Goal: Communication & Community: Answer question/provide support

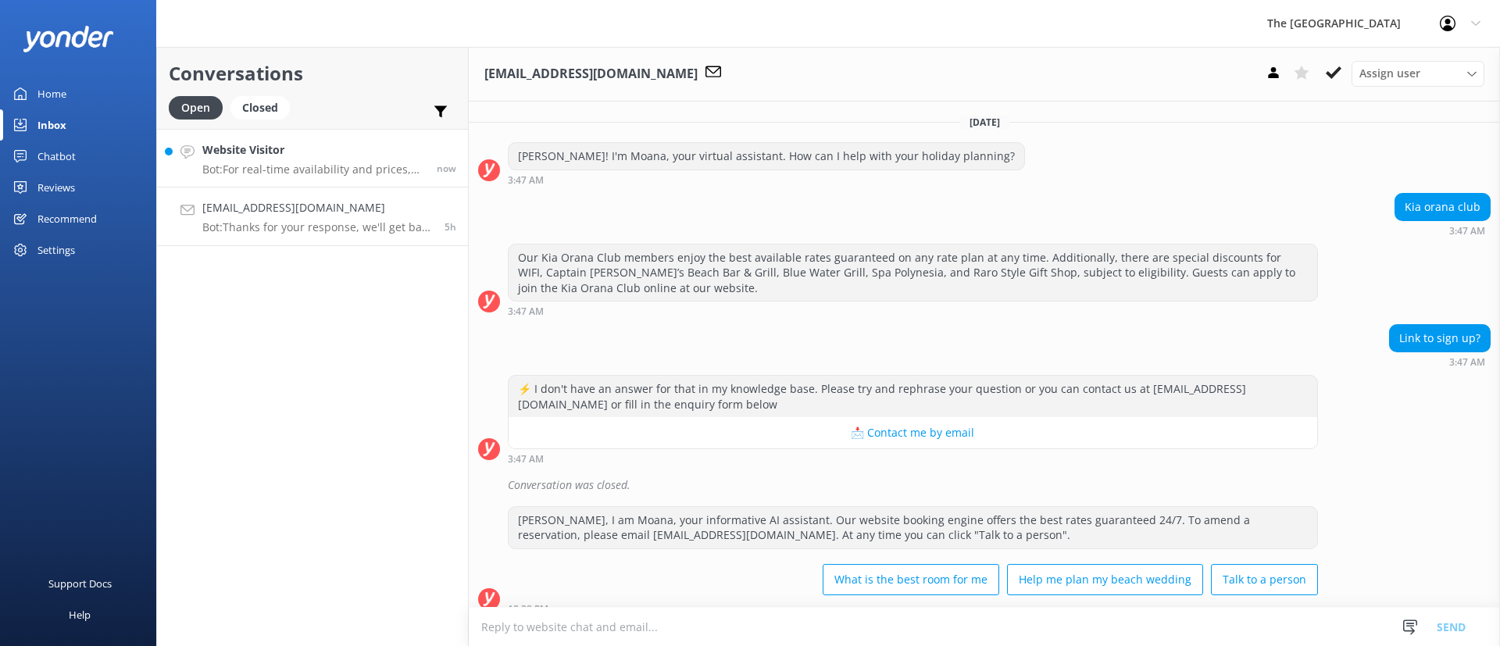
scroll to position [425, 0]
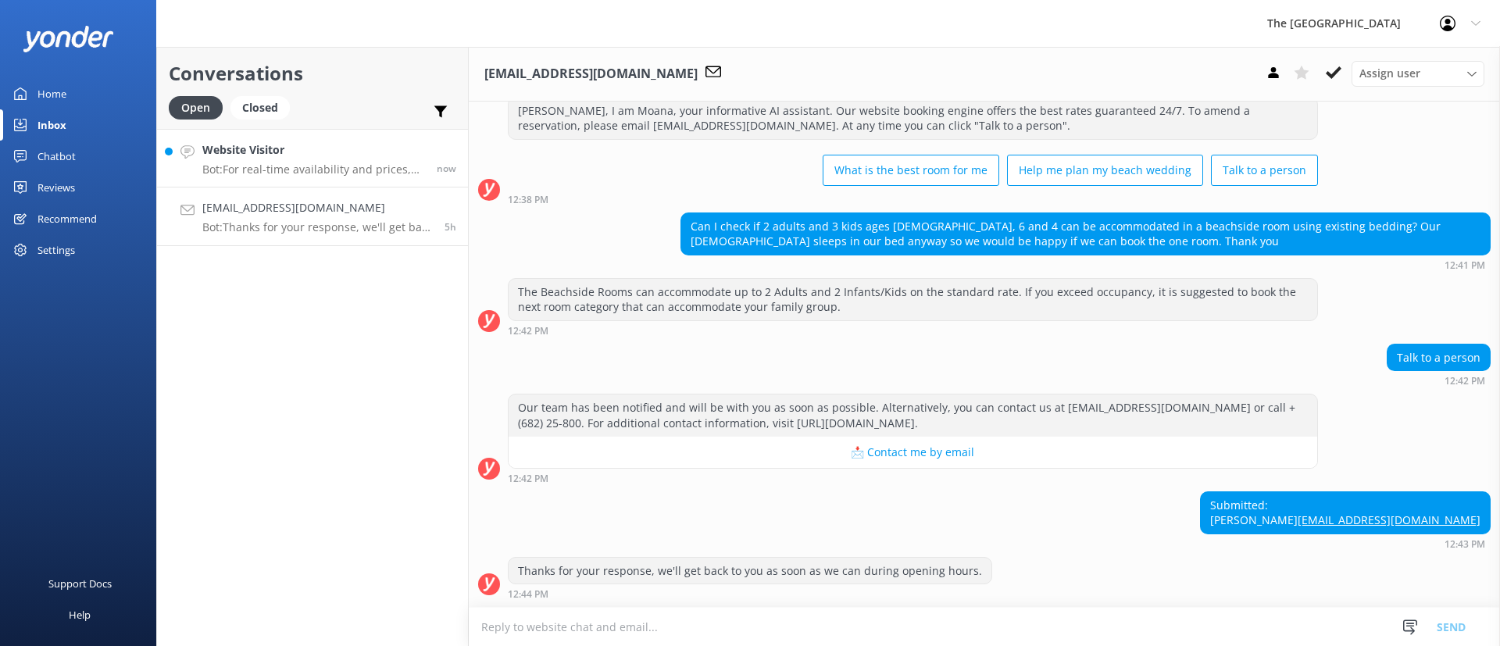
click at [348, 172] on p "Bot: For real-time availability and prices, please visit [URL][DOMAIN_NAME]." at bounding box center [313, 169] width 223 height 14
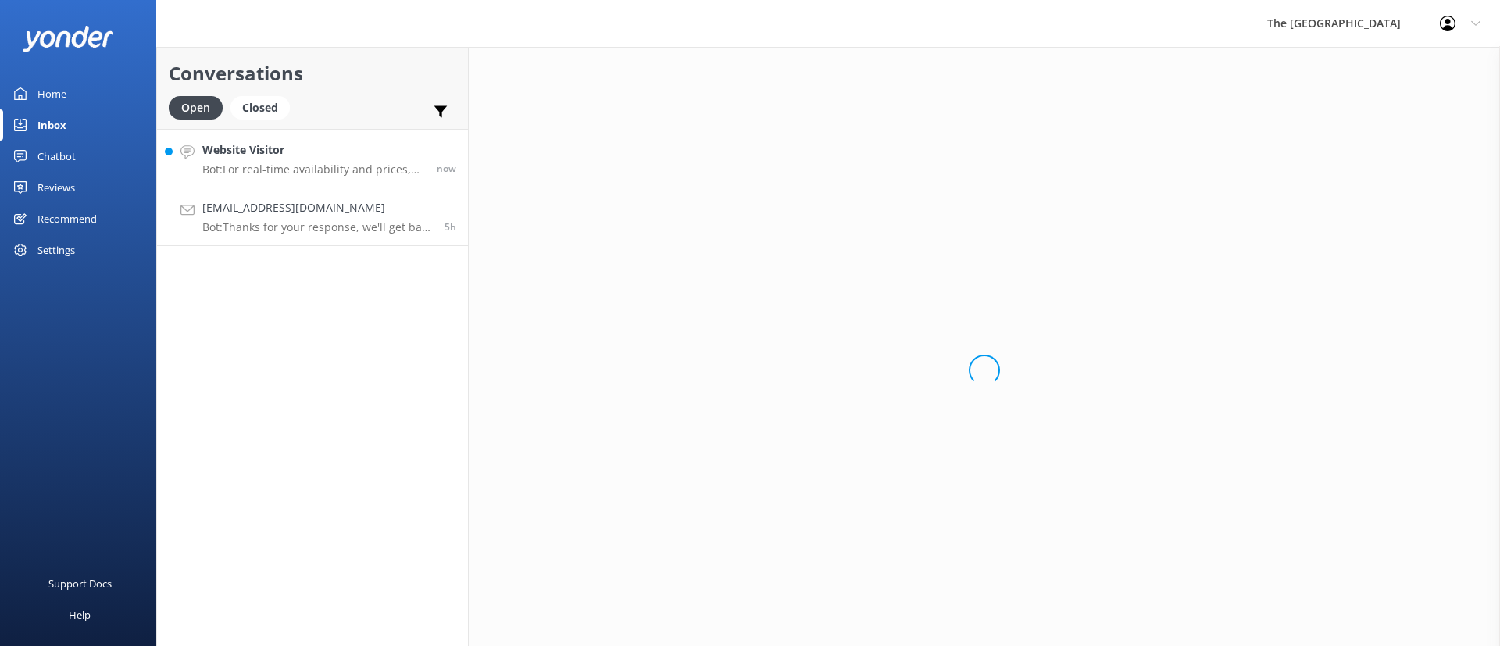
click at [359, 227] on p "Bot: Thanks for your response, we'll get back to you as soon as we can during o…" at bounding box center [317, 227] width 230 height 14
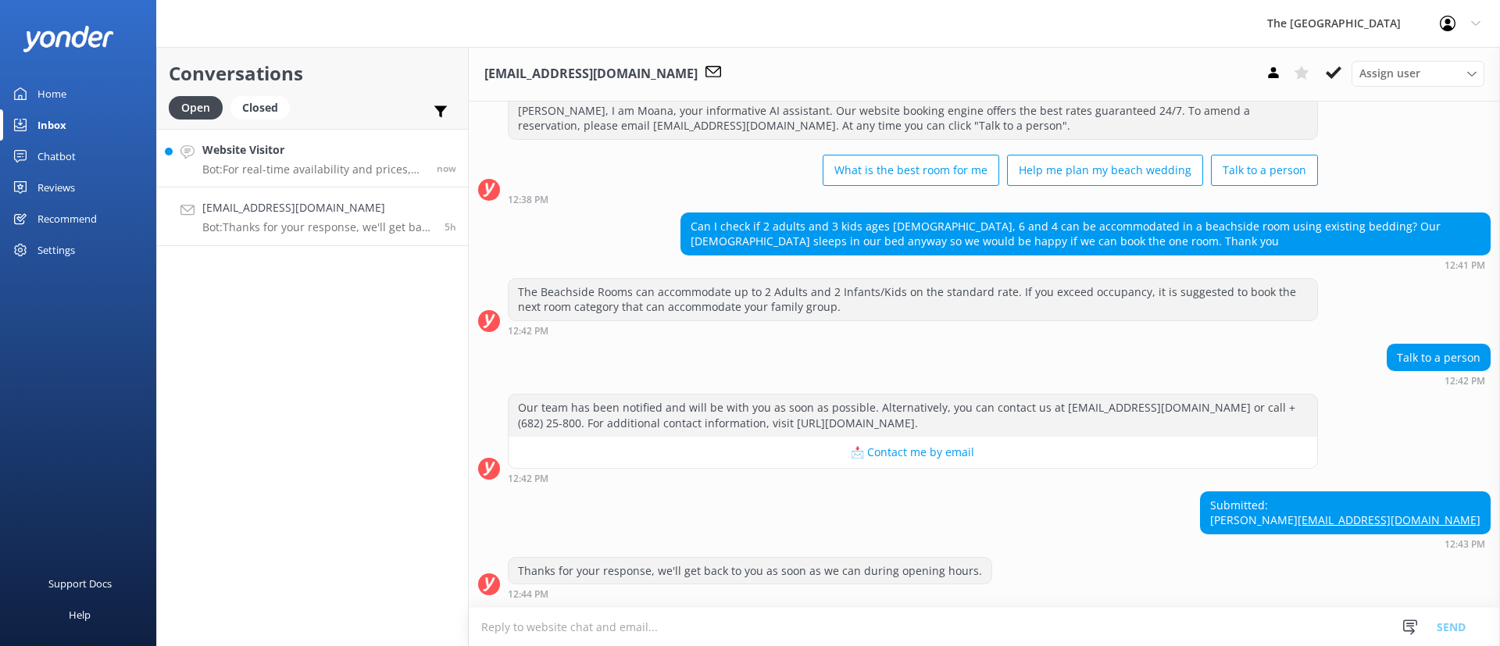
scroll to position [425, 0]
click at [318, 156] on div "Website Visitor Bot: For real-time availability and prices, please visit [URL][…" at bounding box center [313, 158] width 223 height 34
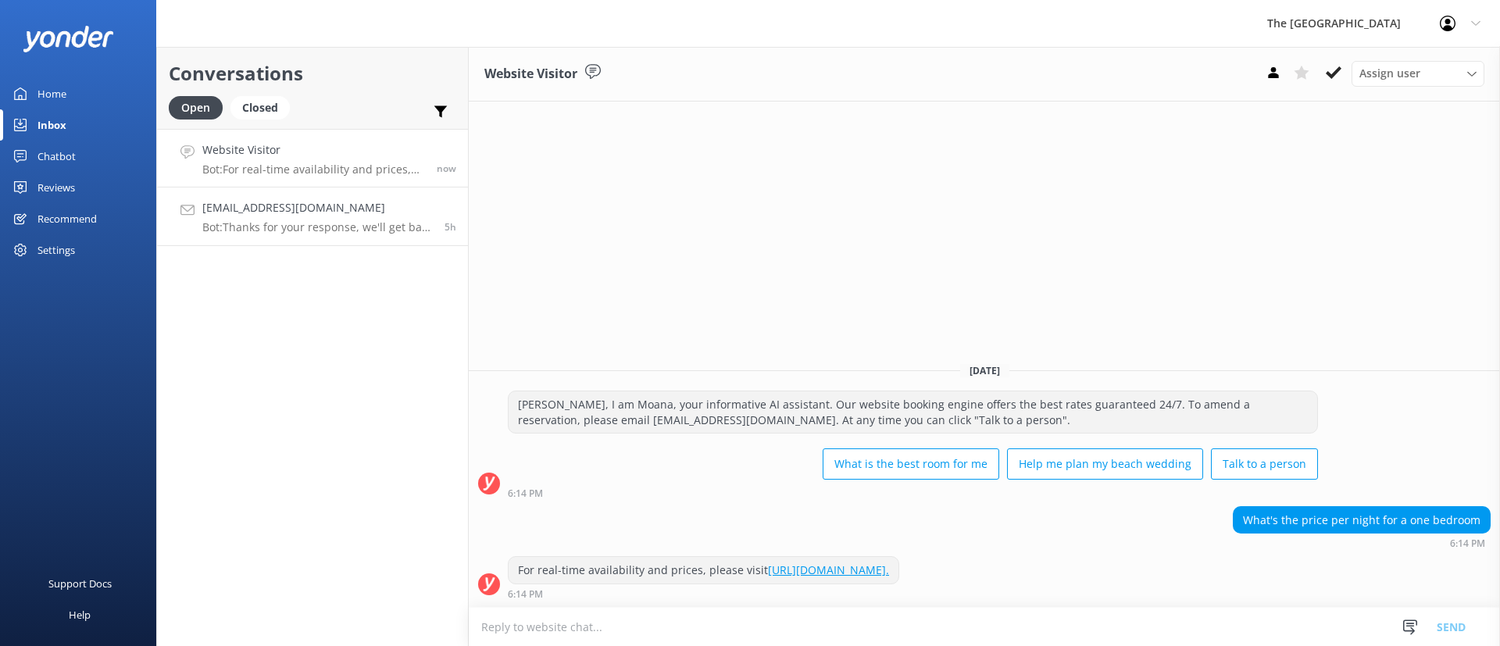
click at [361, 203] on h4 "[EMAIL_ADDRESS][DOMAIN_NAME]" at bounding box center [317, 207] width 230 height 17
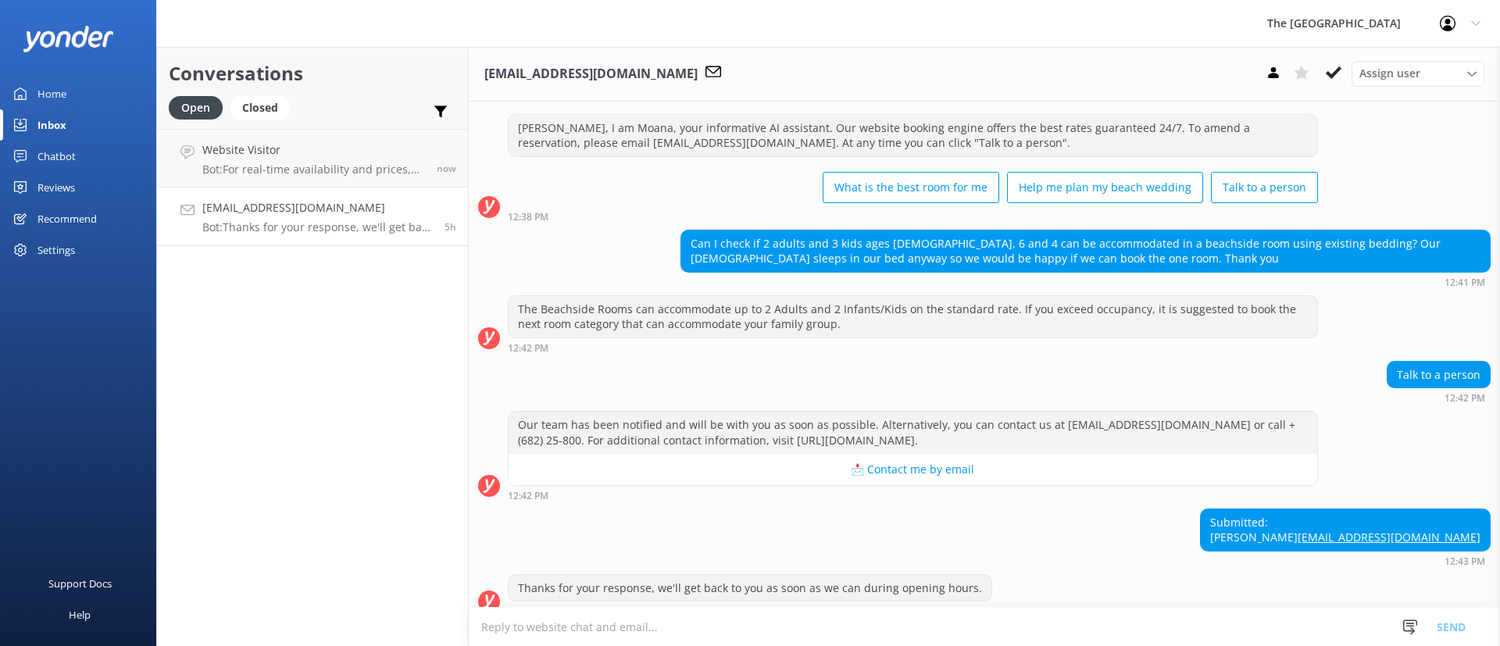
scroll to position [425, 0]
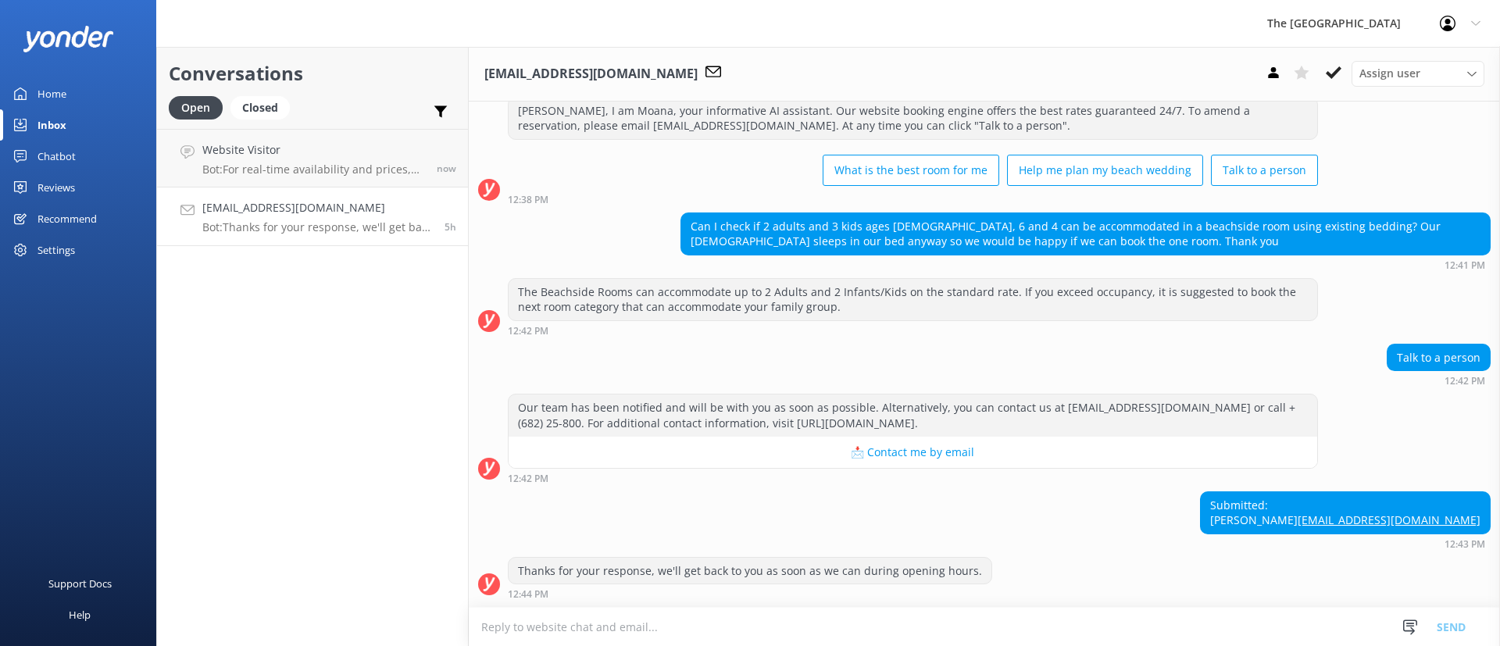
click at [312, 342] on div "Conversations Open Closed Important Assigned to me Unassigned Website Visitor B…" at bounding box center [312, 346] width 312 height 599
